Goal: Task Accomplishment & Management: Manage account settings

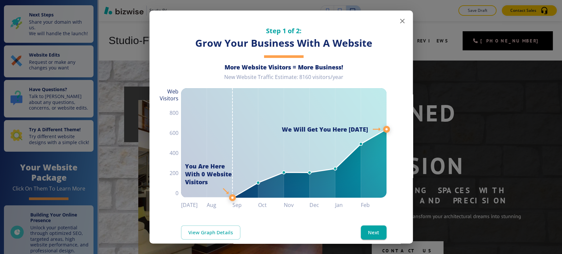
click at [400, 23] on icon "button" at bounding box center [402, 21] width 5 height 5
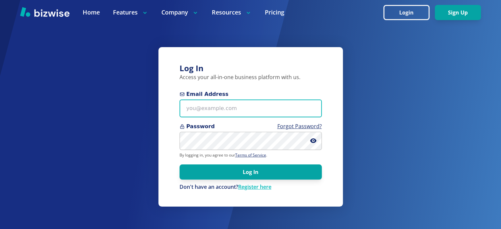
click at [210, 105] on input "Email Address" at bounding box center [250, 108] width 142 height 18
paste input "kelseyurek@gmail.com"
type input "kelseyurek@gmail.com"
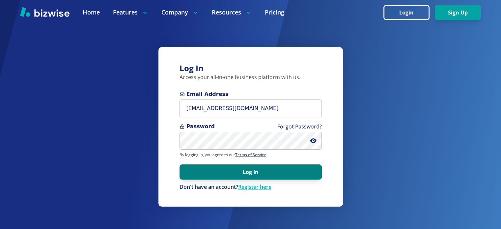
click at [299, 172] on button "Log In" at bounding box center [250, 171] width 142 height 15
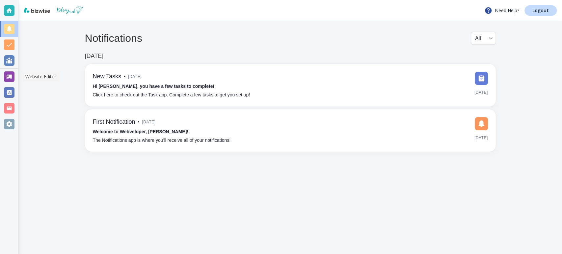
click at [11, 78] on div at bounding box center [9, 76] width 11 height 11
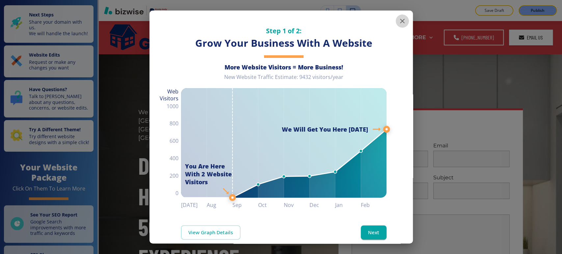
click at [398, 22] on icon "button" at bounding box center [402, 21] width 8 height 8
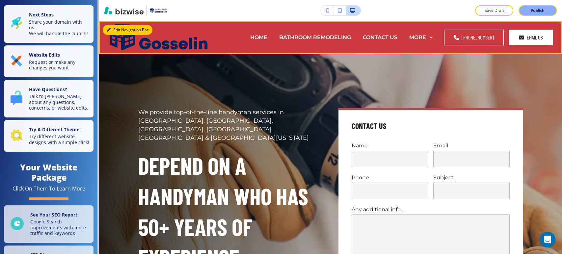
click at [115, 29] on button "Edit Navigation Bar" at bounding box center [128, 30] width 50 height 10
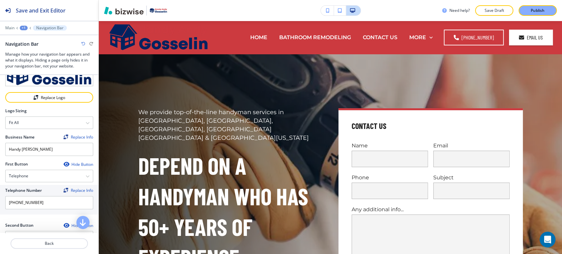
scroll to position [37, 0]
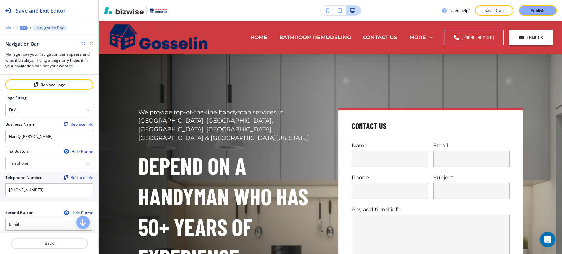
click at [12, 28] on p "Main" at bounding box center [9, 28] width 9 height 5
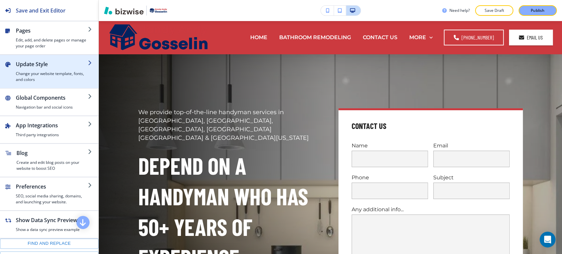
click at [45, 81] on h4 "Change your website template, fonts, and colors" at bounding box center [52, 77] width 72 height 12
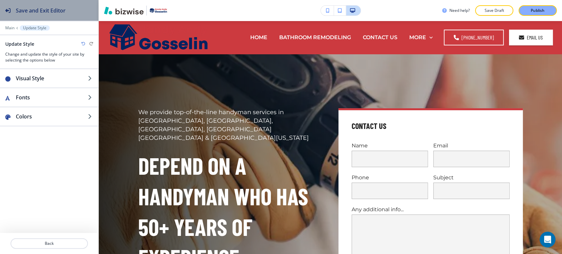
click at [16, 10] on h2 "Save and Exit Editor" at bounding box center [41, 11] width 50 height 8
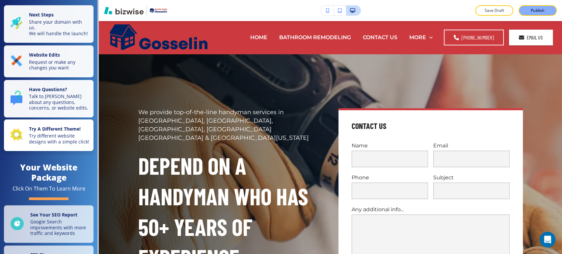
click at [55, 145] on p "Try different website designs with a simple click!" at bounding box center [59, 139] width 61 height 12
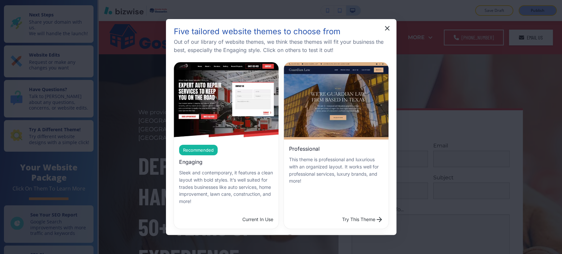
click at [336, 158] on p "This theme is professional and luxurious with an organized layout. It works wel…" at bounding box center [336, 170] width 94 height 29
click at [339, 213] on button "Try This Theme" at bounding box center [362, 219] width 46 height 13
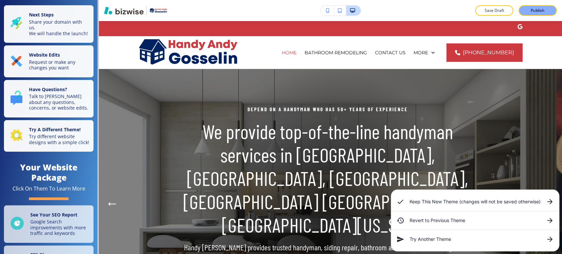
click at [451, 203] on h6 "Keep This New Theme (changes will not be saved otherwise)" at bounding box center [474, 201] width 131 height 7
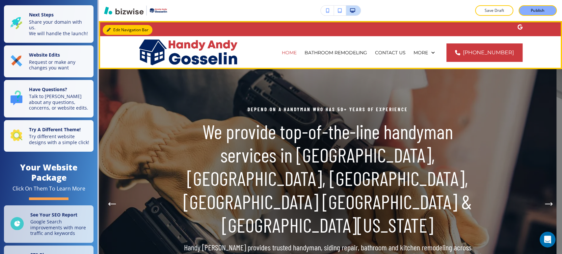
click at [111, 30] on button "Edit Navigation Bar" at bounding box center [128, 30] width 50 height 10
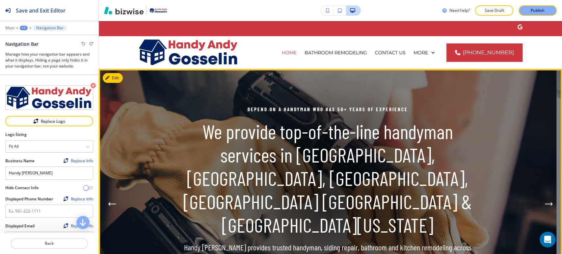
click at [538, 98] on img at bounding box center [328, 204] width 458 height 270
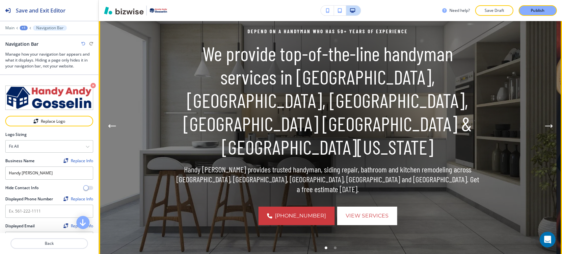
scroll to position [110, 0]
